Goal: Task Accomplishment & Management: Manage account settings

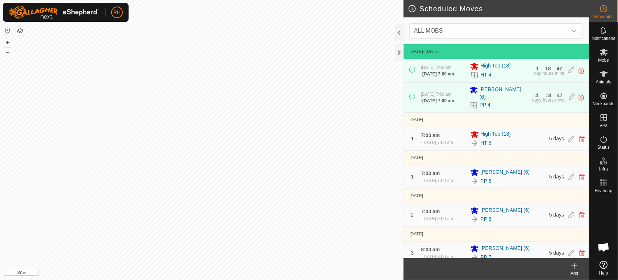
scroll to position [1603, 0]
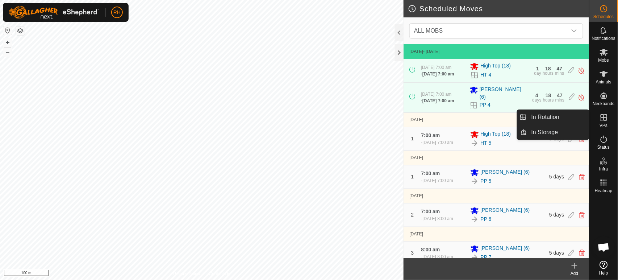
click at [604, 117] on icon at bounding box center [603, 117] width 7 height 7
click at [548, 121] on link "In Rotation" at bounding box center [558, 117] width 62 height 14
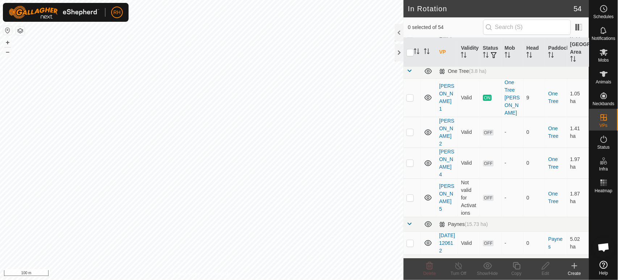
scroll to position [764, 0]
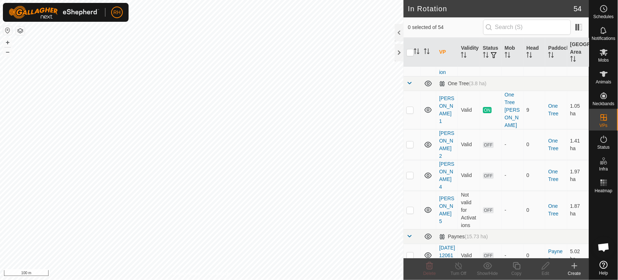
checkbox input "true"
click at [461, 266] on icon at bounding box center [458, 265] width 7 height 7
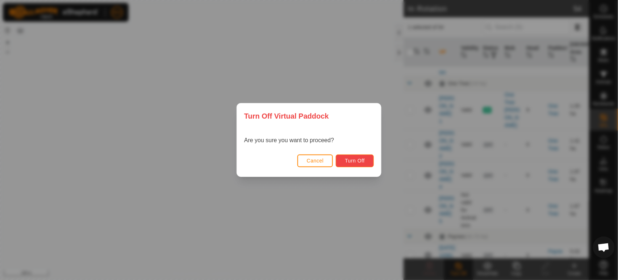
click at [359, 161] on span "Turn Off" at bounding box center [355, 161] width 20 height 6
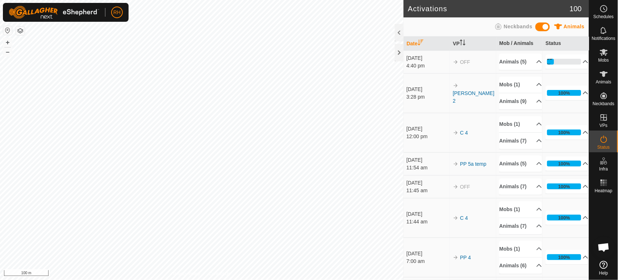
scroll to position [1804, 0]
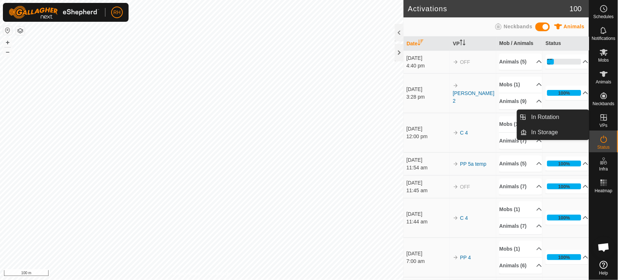
click at [604, 121] on icon at bounding box center [603, 117] width 9 height 9
click at [558, 118] on link "In Rotation" at bounding box center [558, 117] width 62 height 14
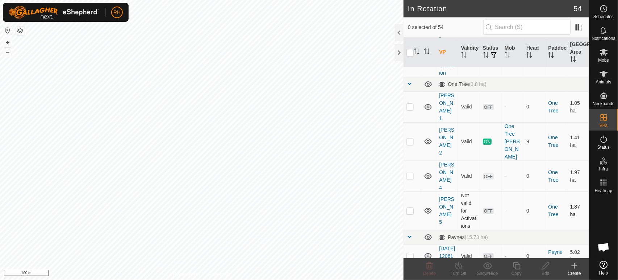
scroll to position [764, 0]
checkbox input "true"
click at [459, 265] on icon at bounding box center [458, 265] width 9 height 9
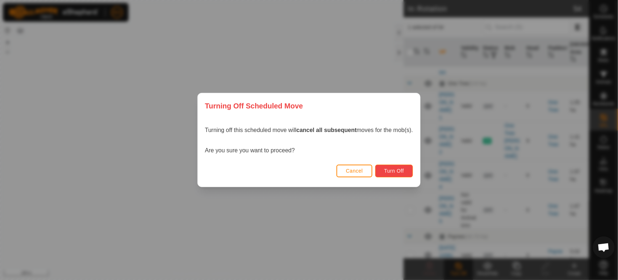
click at [406, 171] on button "Turn Off" at bounding box center [394, 170] width 38 height 13
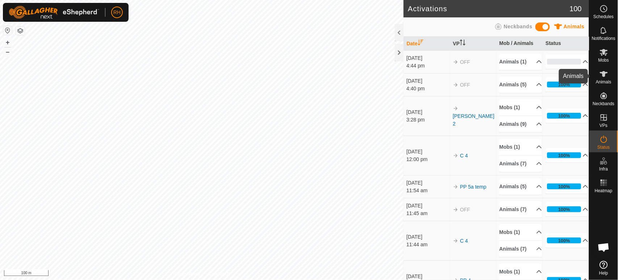
click at [603, 74] on icon at bounding box center [604, 74] width 8 height 6
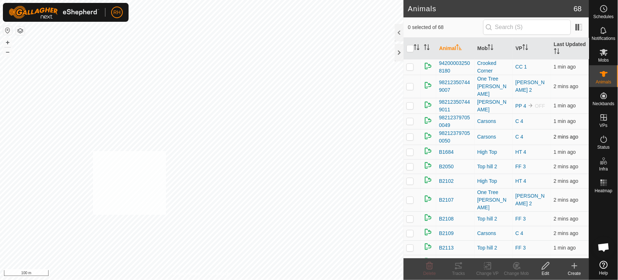
checkbox input "true"
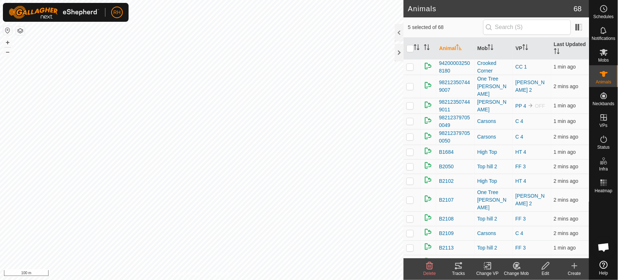
click at [487, 265] on icon at bounding box center [487, 265] width 9 height 9
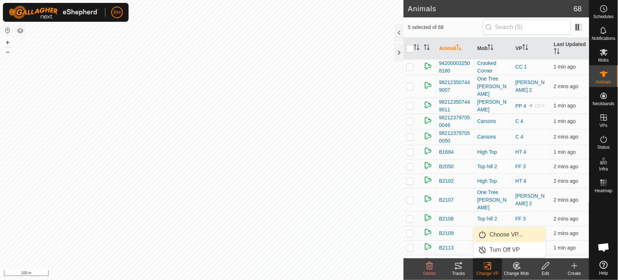
click at [489, 235] on link "Choose VP..." at bounding box center [510, 234] width 72 height 14
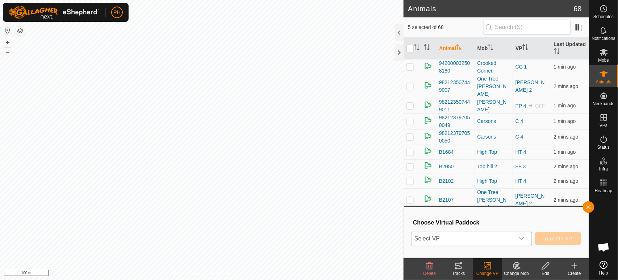
click at [489, 235] on span "Select VP" at bounding box center [462, 238] width 102 height 14
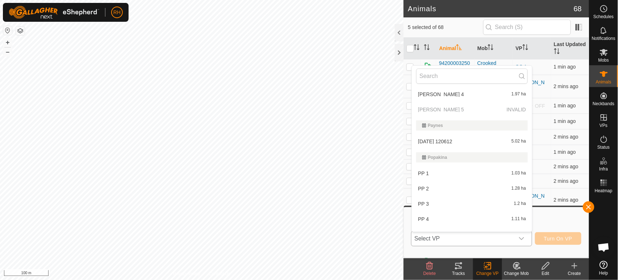
scroll to position [643, 0]
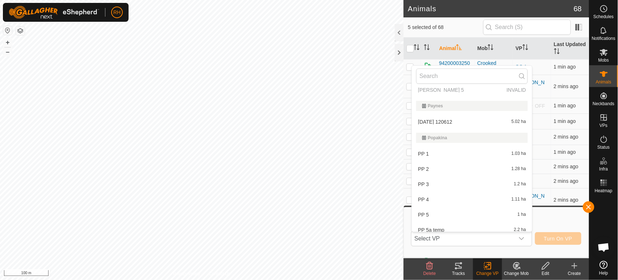
click at [461, 7] on h2 "Animals" at bounding box center [491, 8] width 166 height 9
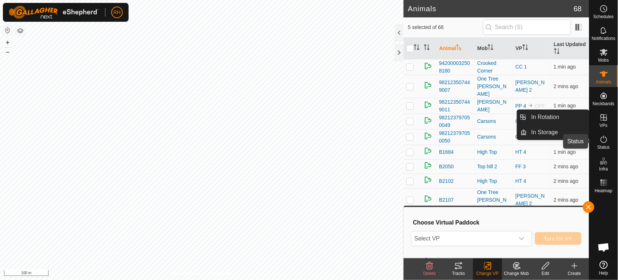
click at [605, 137] on icon at bounding box center [603, 138] width 7 height 7
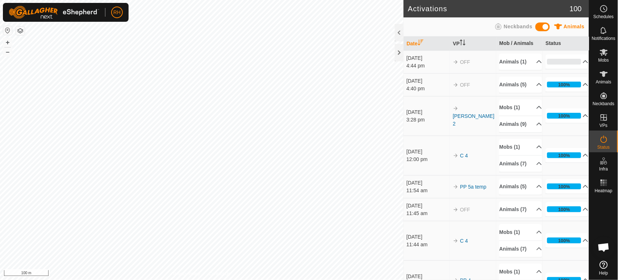
click at [604, 141] on icon at bounding box center [603, 139] width 9 height 9
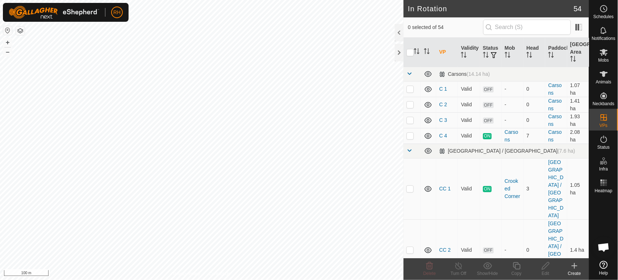
scroll to position [1804, 0]
checkbox input "false"
checkbox input "true"
checkbox input "false"
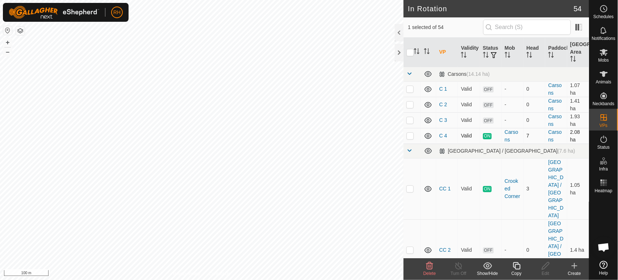
checkbox input "false"
click at [608, 142] on es-activation-svg-icon at bounding box center [603, 139] width 13 height 12
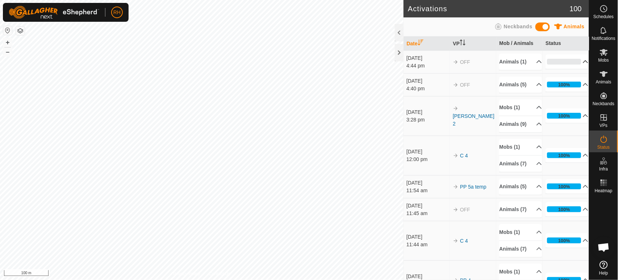
click at [577, 64] on p-accordion-header "0%" at bounding box center [566, 61] width 43 height 14
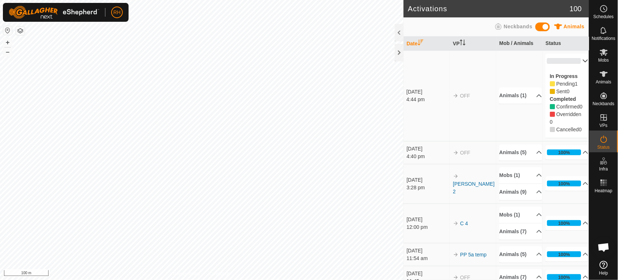
click at [575, 59] on p-accordion-header "0%" at bounding box center [566, 61] width 43 height 14
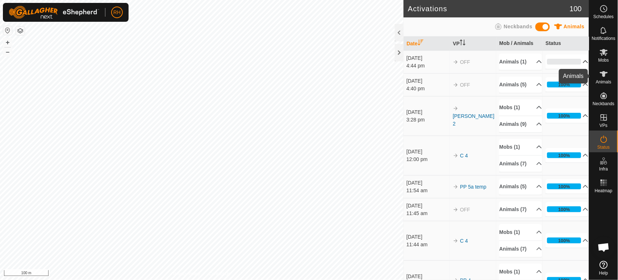
click at [603, 71] on icon at bounding box center [604, 74] width 8 height 6
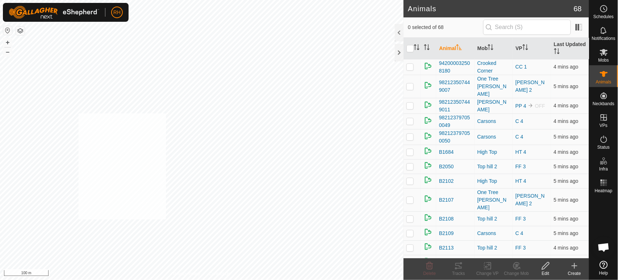
checkbox input "true"
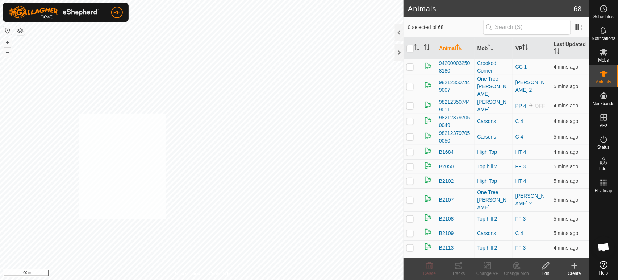
checkbox input "true"
click at [410, 48] on input "checkbox" at bounding box center [409, 48] width 7 height 7
checkbox input "true"
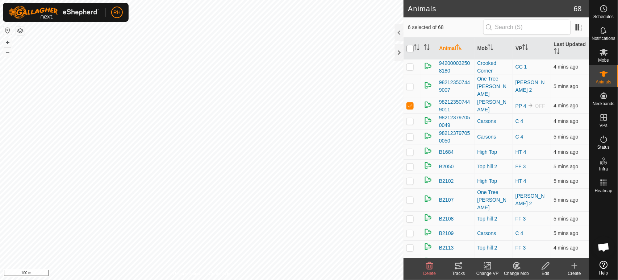
checkbox input "true"
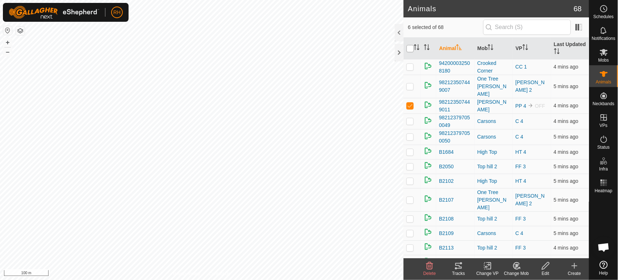
checkbox input "true"
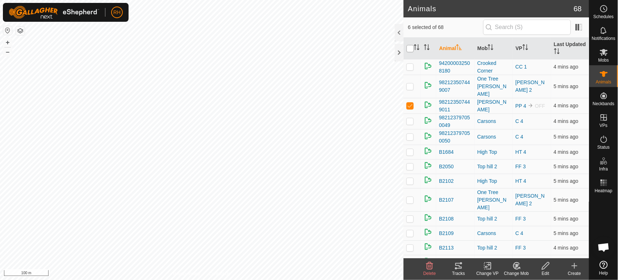
checkbox input "true"
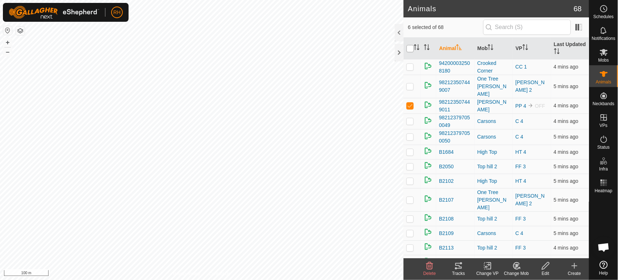
checkbox input "true"
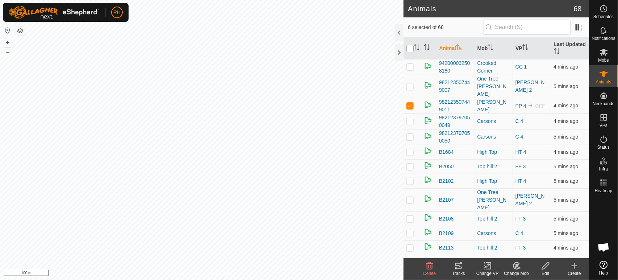
checkbox input "true"
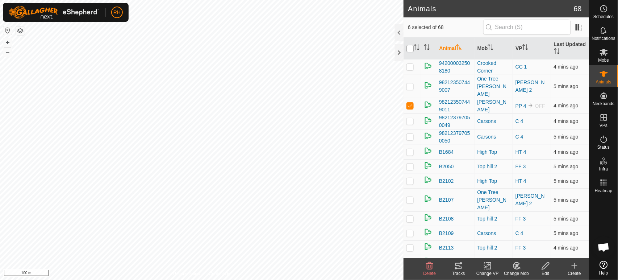
checkbox input "true"
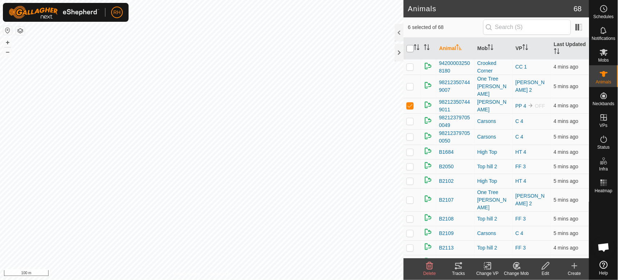
checkbox input "true"
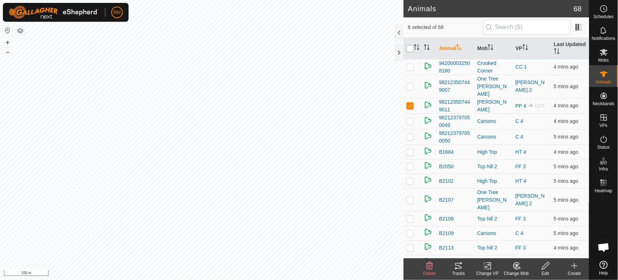
checkbox input "true"
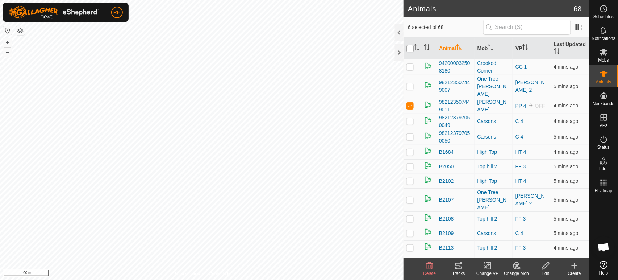
checkbox input "true"
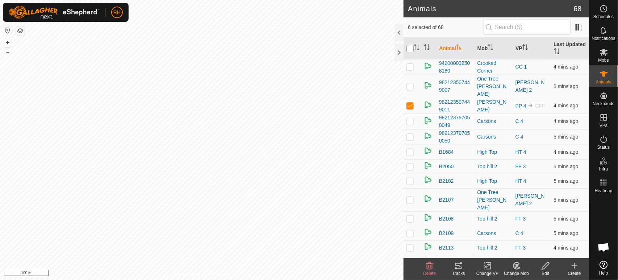
checkbox input "true"
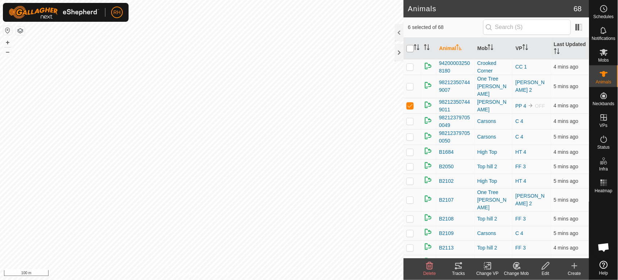
checkbox input "true"
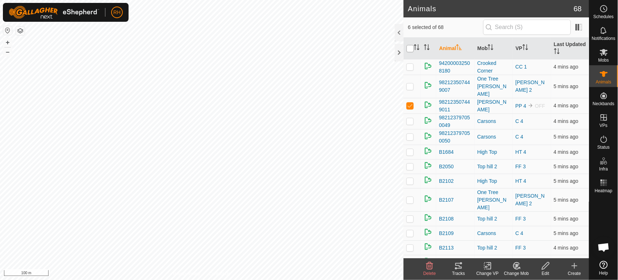
checkbox input "true"
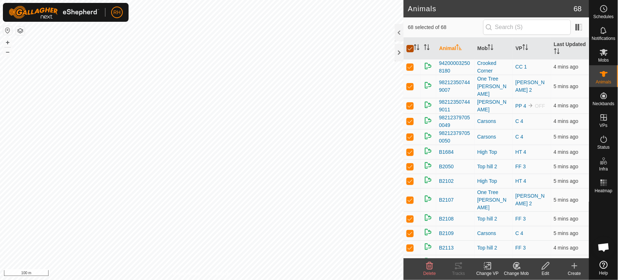
click at [410, 48] on input "checkbox" at bounding box center [409, 48] width 7 height 7
checkbox input "false"
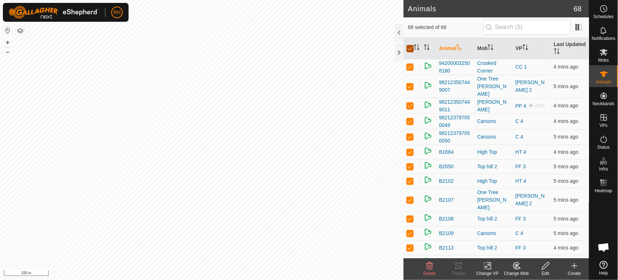
checkbox input "false"
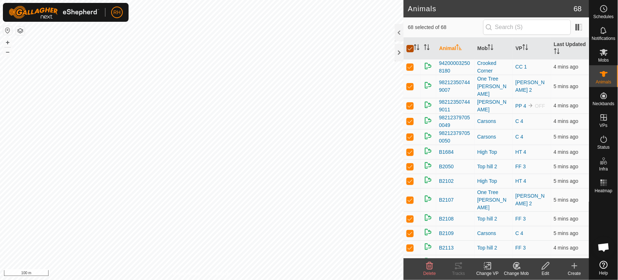
checkbox input "false"
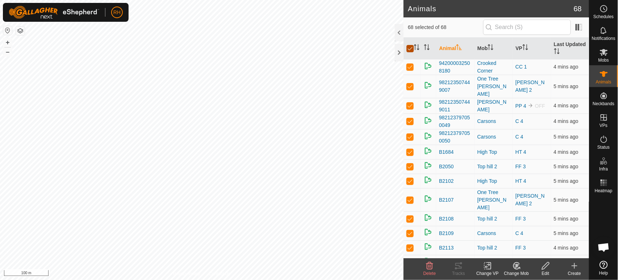
checkbox input "false"
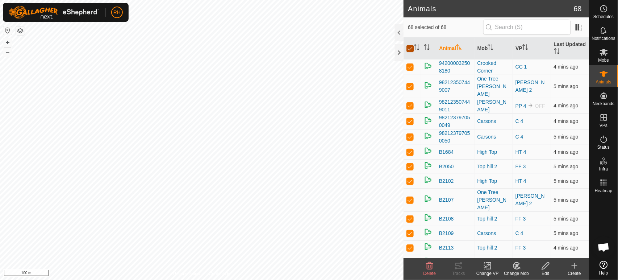
checkbox input "false"
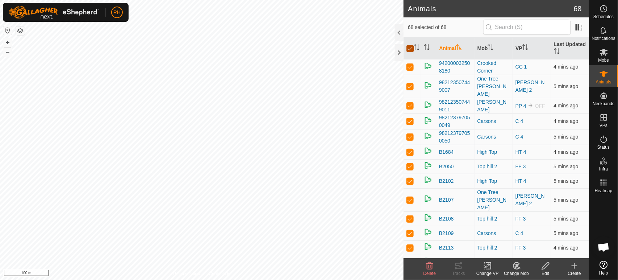
checkbox input "false"
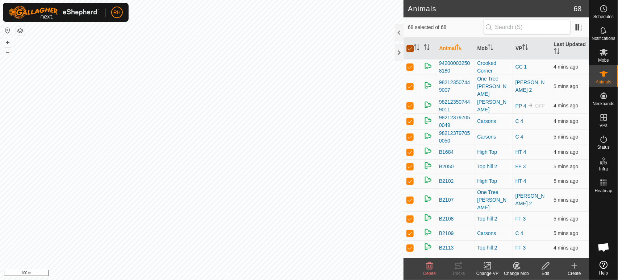
checkbox input "false"
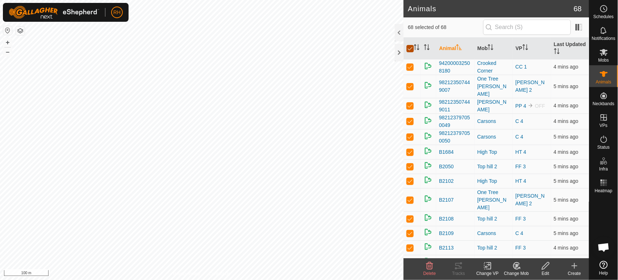
checkbox input "false"
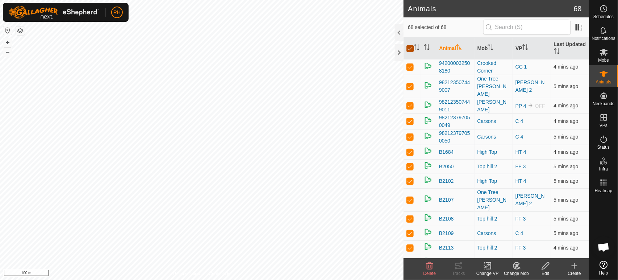
checkbox input "false"
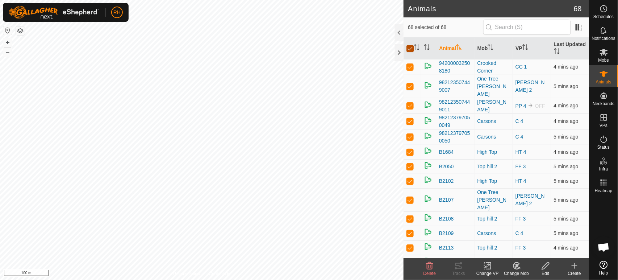
checkbox input "false"
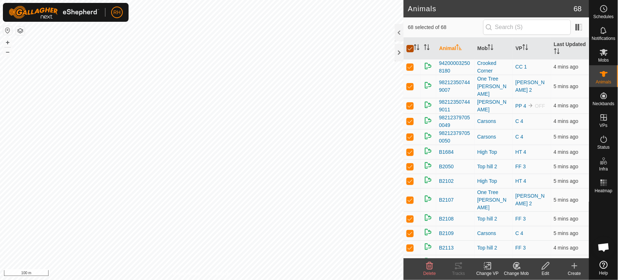
checkbox input "false"
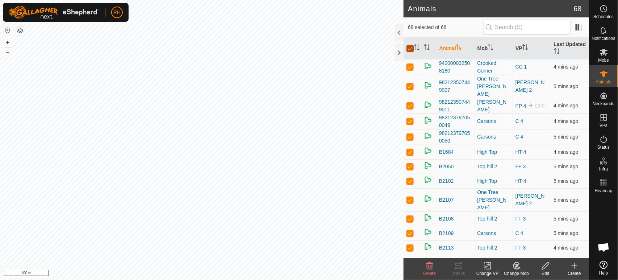
checkbox input "false"
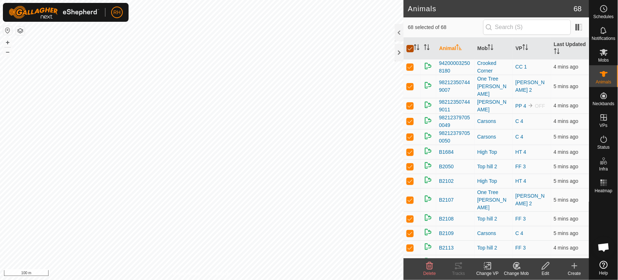
checkbox input "false"
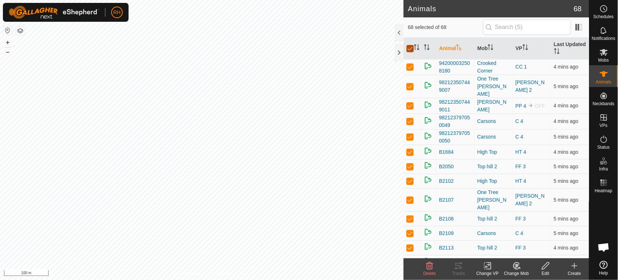
checkbox input "false"
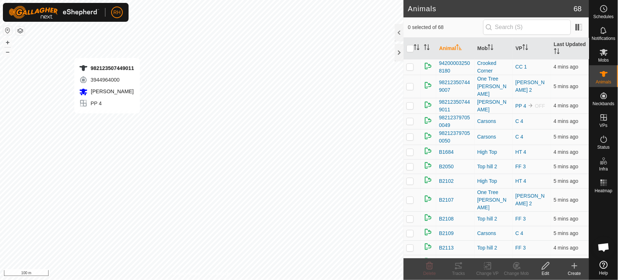
checkbox input "true"
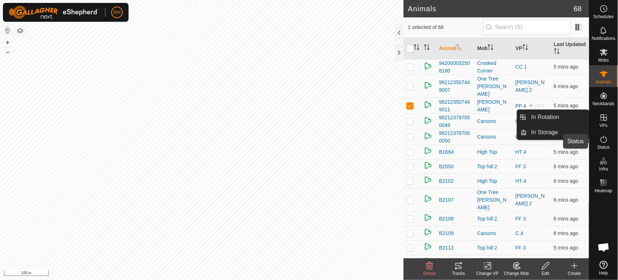
click at [605, 137] on icon at bounding box center [603, 138] width 7 height 7
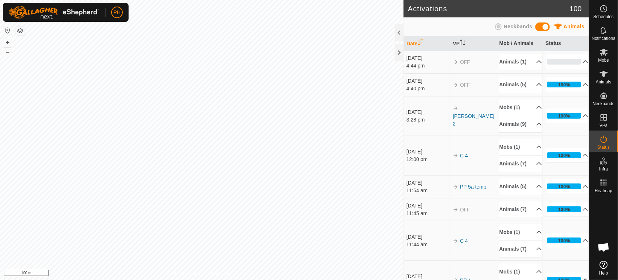
scroll to position [1804, 0]
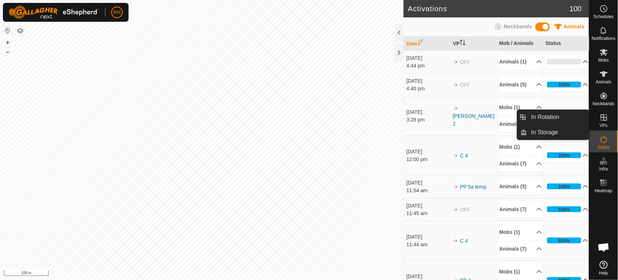
click at [602, 119] on icon at bounding box center [603, 117] width 9 height 9
click at [556, 118] on link "In Rotation" at bounding box center [558, 117] width 62 height 14
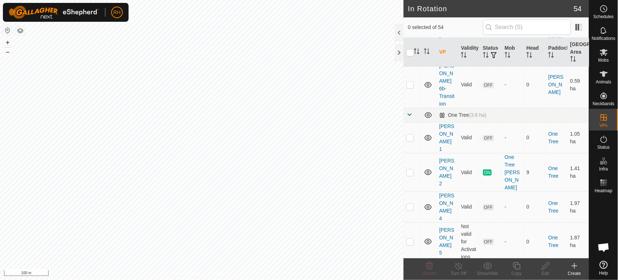
scroll to position [764, 0]
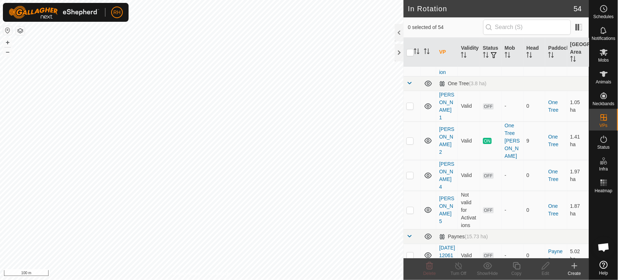
checkbox input "true"
click at [458, 266] on line at bounding box center [459, 266] width 6 height 6
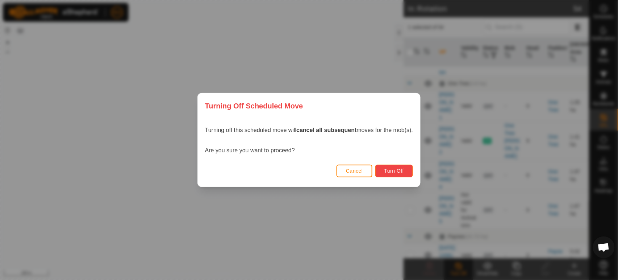
click at [402, 172] on span "Turn Off" at bounding box center [394, 171] width 20 height 6
